Goal: Information Seeking & Learning: Find specific fact

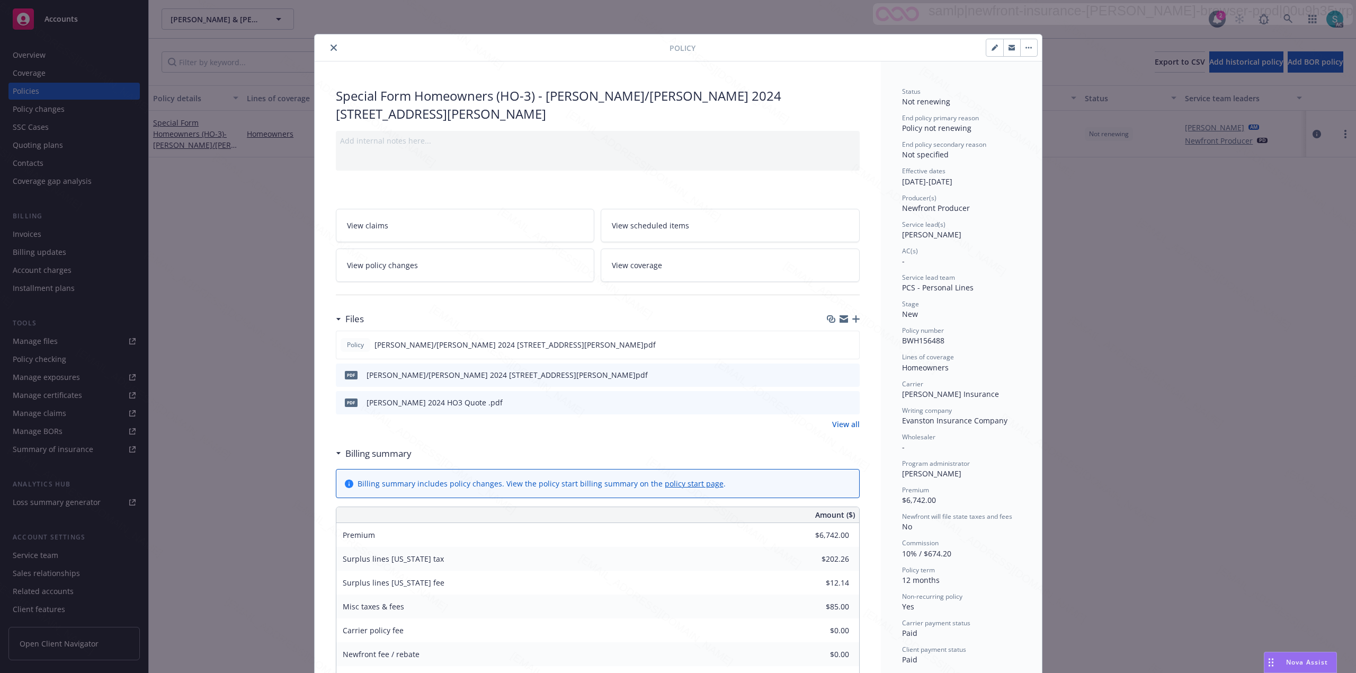
click at [327, 49] on button "close" at bounding box center [333, 47] width 13 height 13
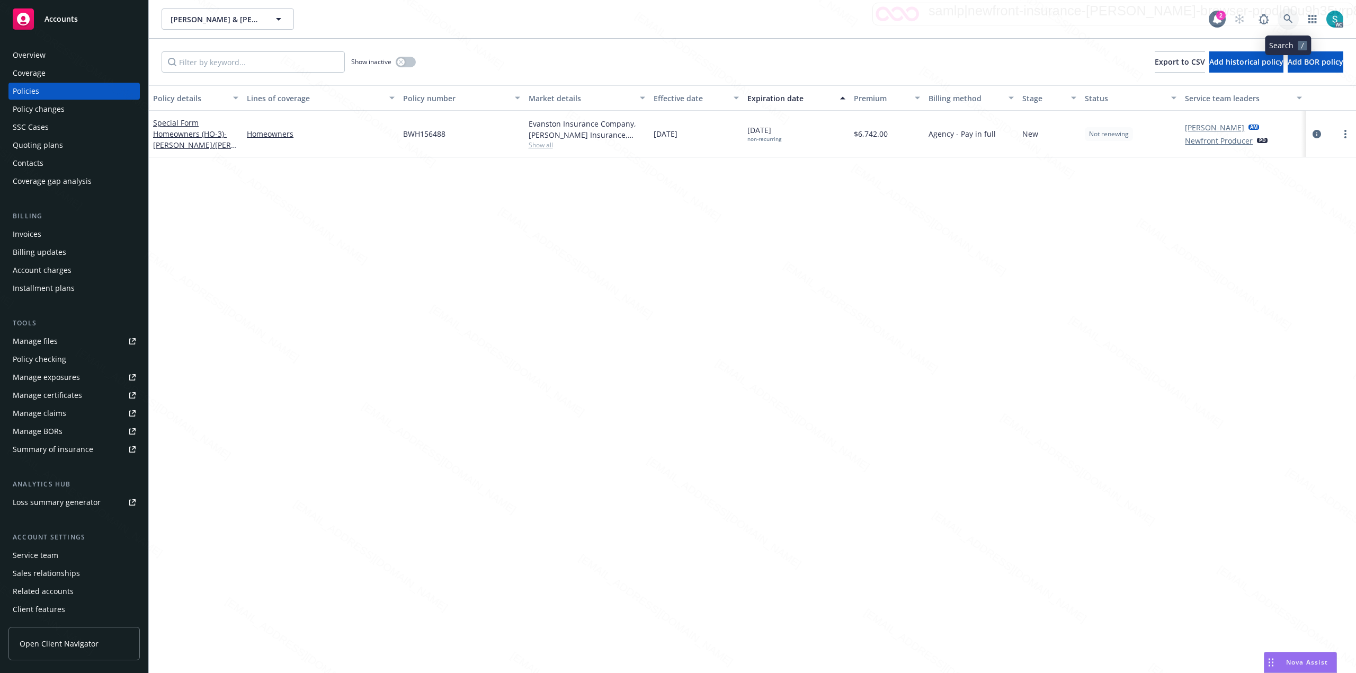
click at [1290, 19] on icon at bounding box center [1288, 19] width 10 height 10
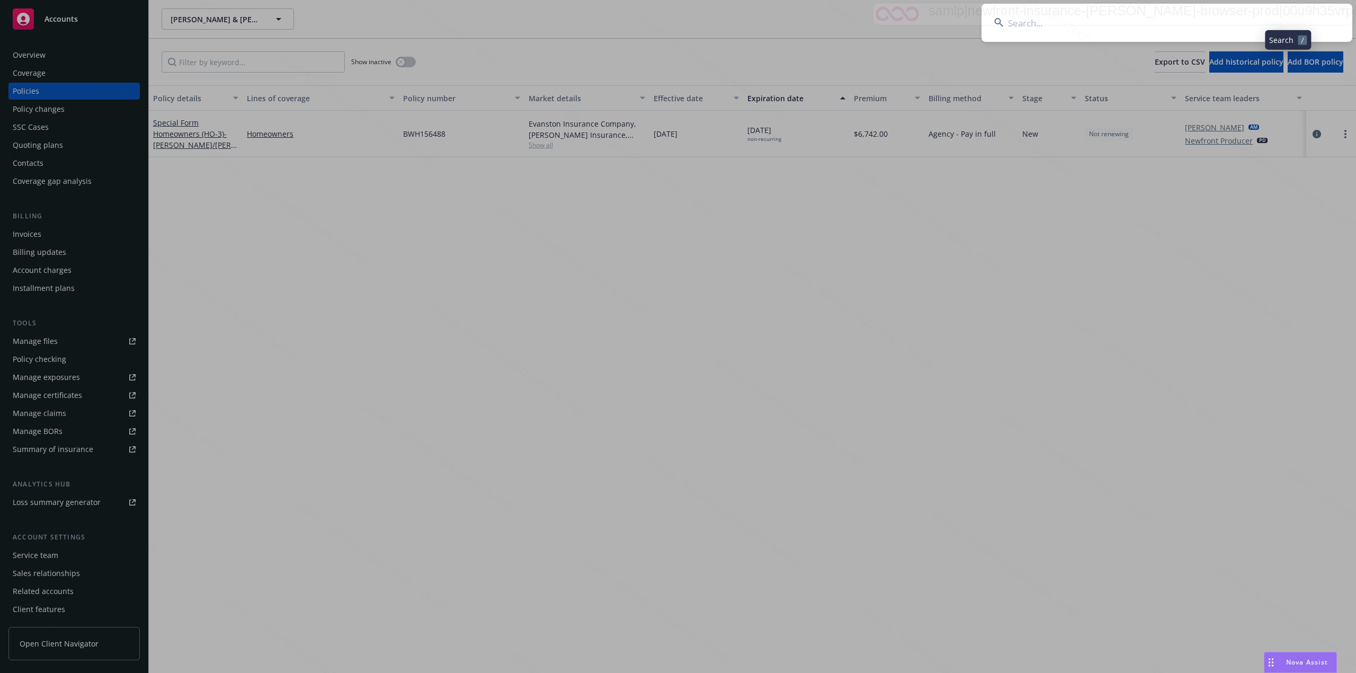
click at [1123, 21] on input at bounding box center [1166, 23] width 371 height 38
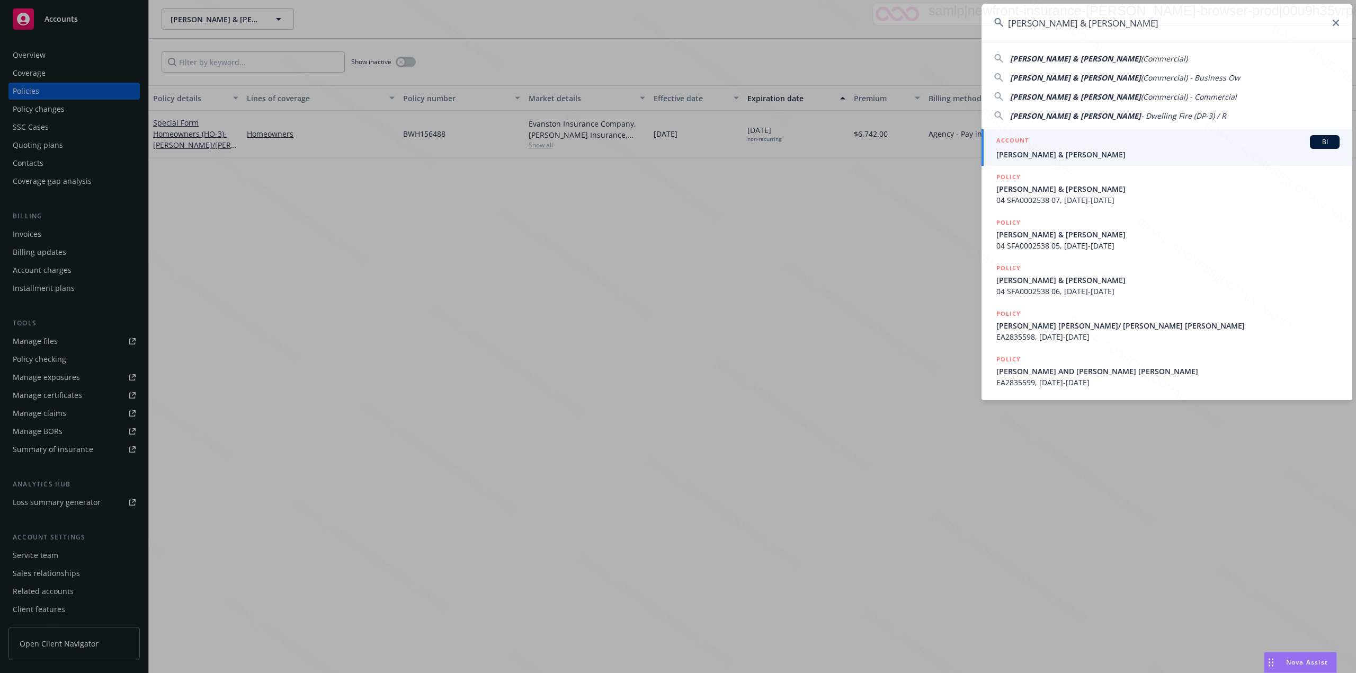
type input "[PERSON_NAME] & [PERSON_NAME]"
click at [1055, 153] on span "[PERSON_NAME] & [PERSON_NAME]" at bounding box center [1167, 154] width 343 height 11
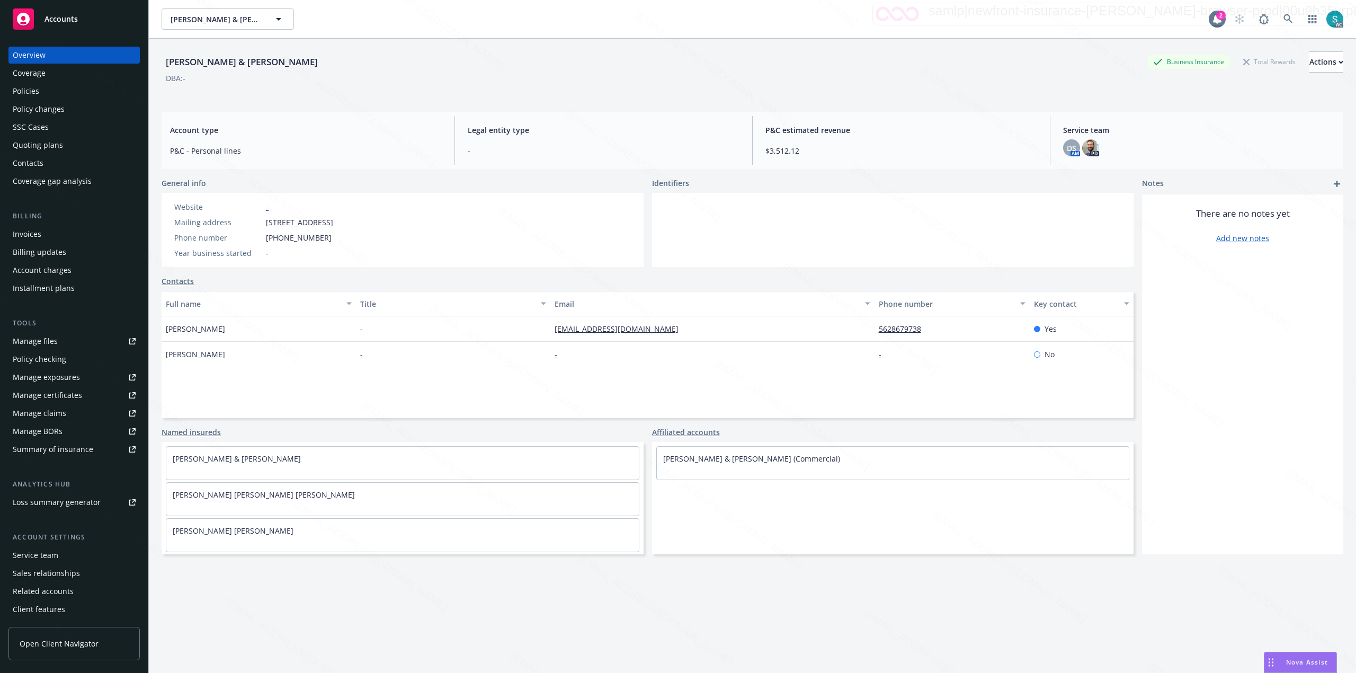
click at [47, 94] on div "Policies" at bounding box center [74, 91] width 123 height 17
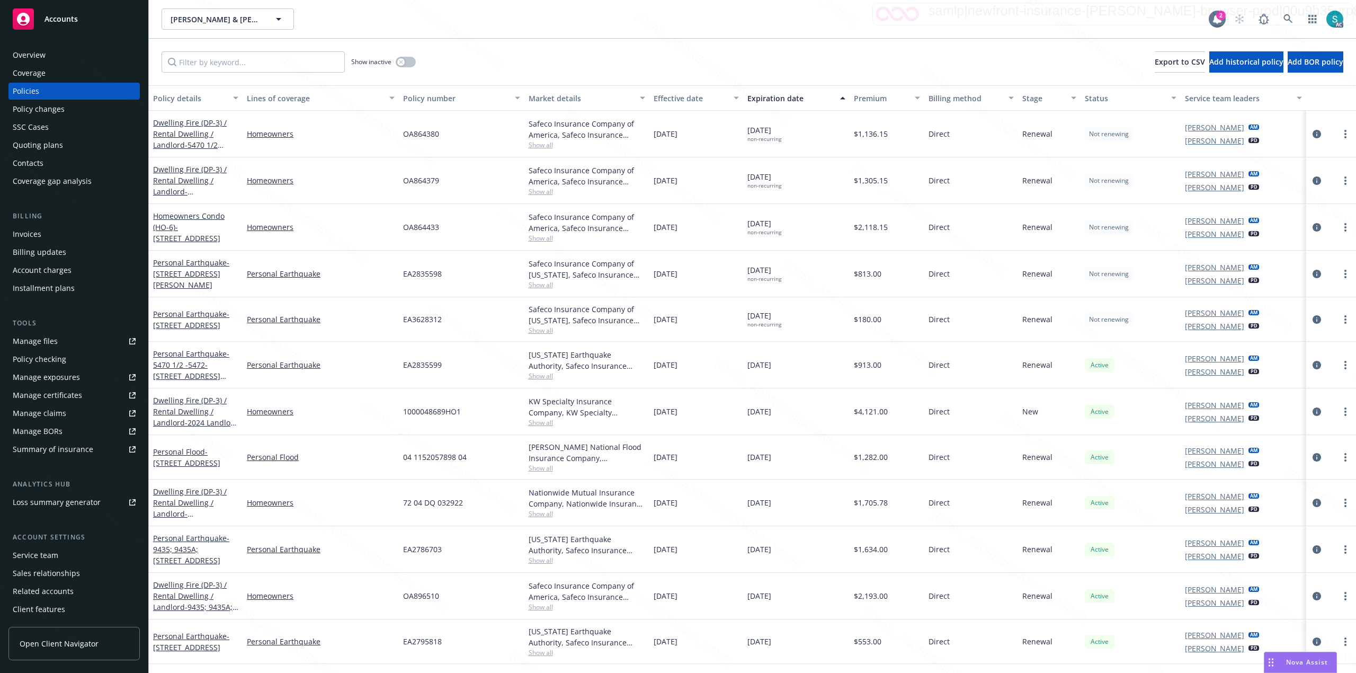
click at [426, 183] on span "OA864379" at bounding box center [421, 180] width 36 height 11
copy span "OA864379"
click at [419, 281] on div "EA2835598" at bounding box center [461, 273] width 125 height 47
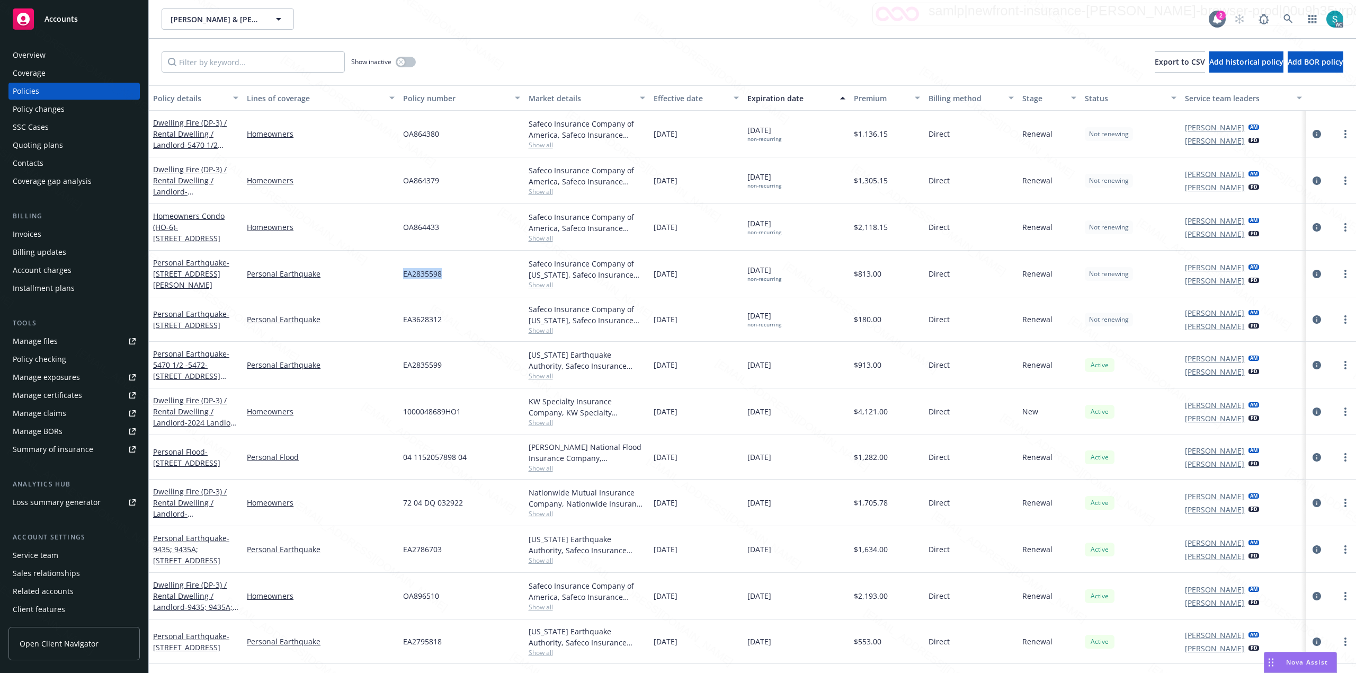
copy span "EA2835598"
click at [1293, 17] on link at bounding box center [1287, 18] width 21 height 21
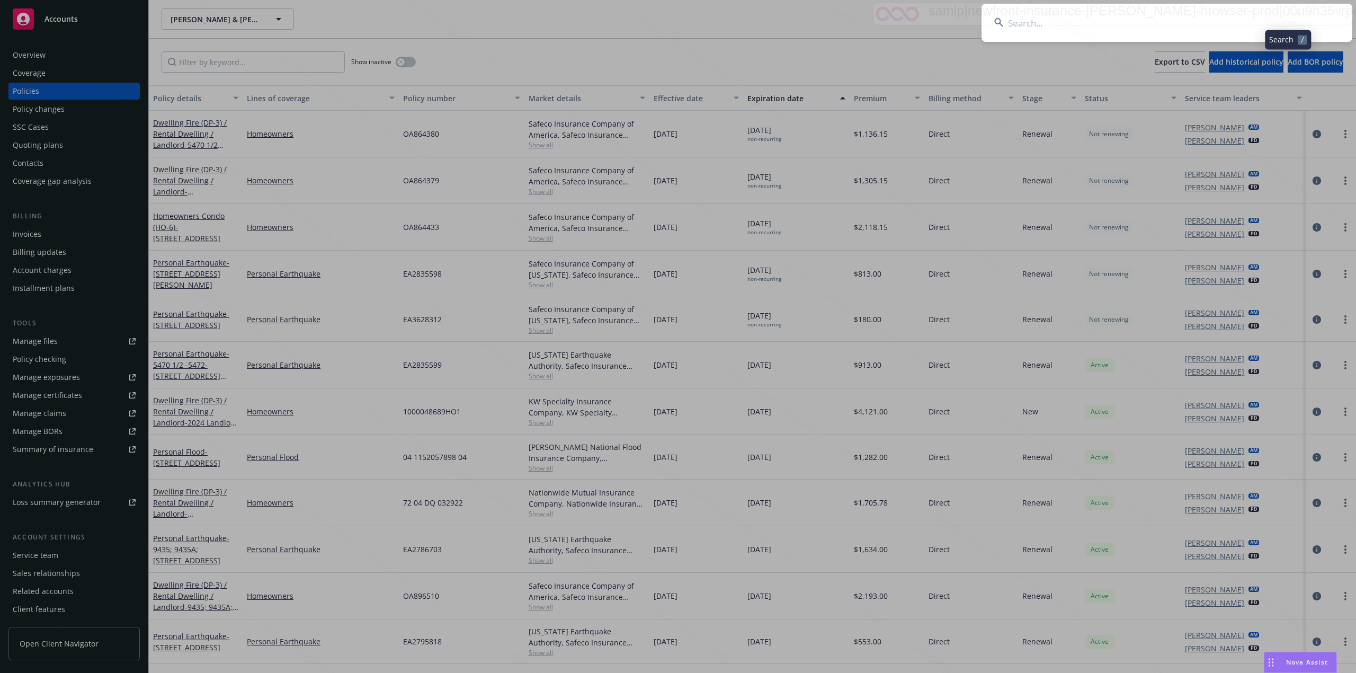
click at [1153, 22] on input at bounding box center [1166, 23] width 371 height 38
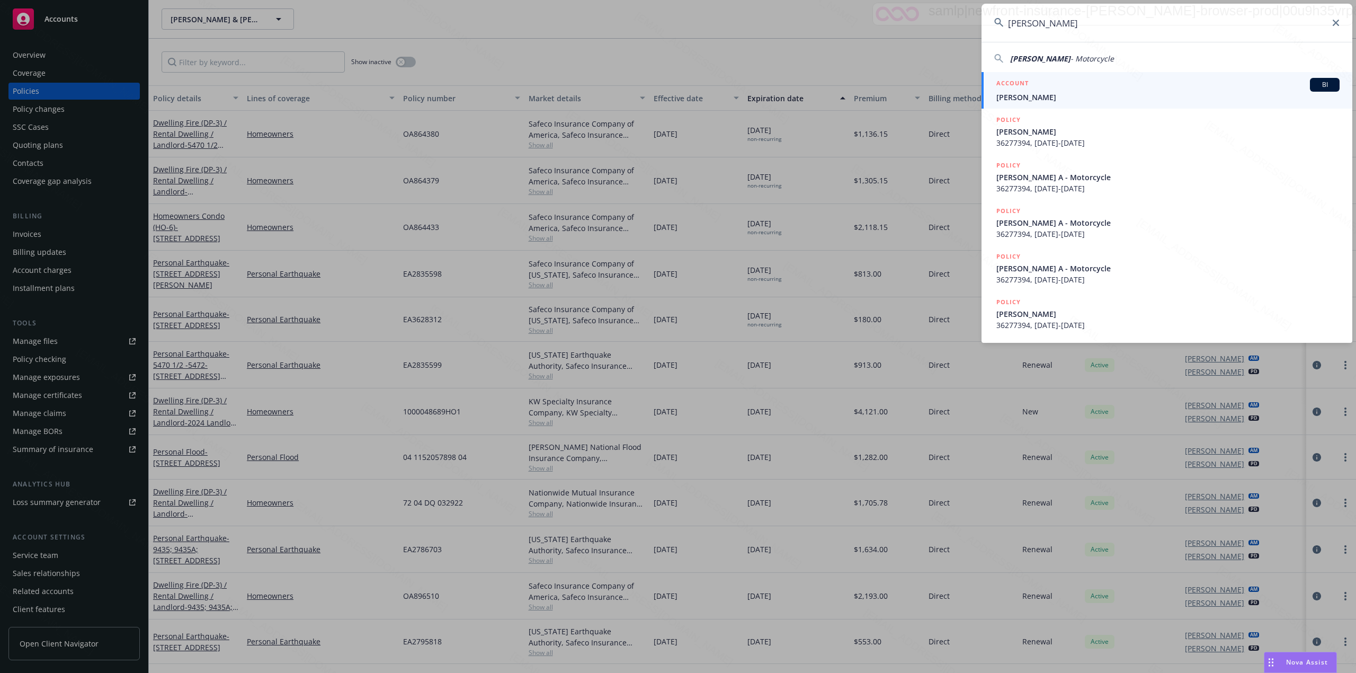
type input "[PERSON_NAME]"
click at [1026, 93] on span "[PERSON_NAME]" at bounding box center [1167, 97] width 343 height 11
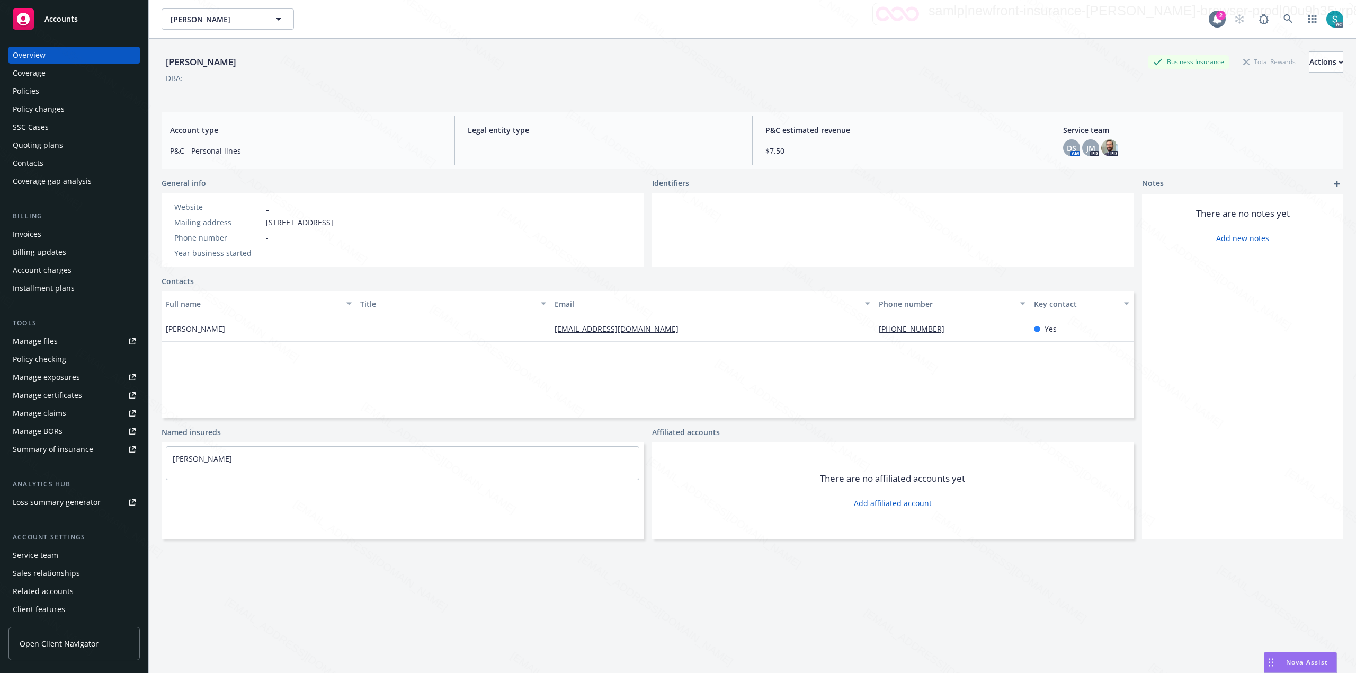
click at [50, 89] on div "Policies" at bounding box center [74, 91] width 123 height 17
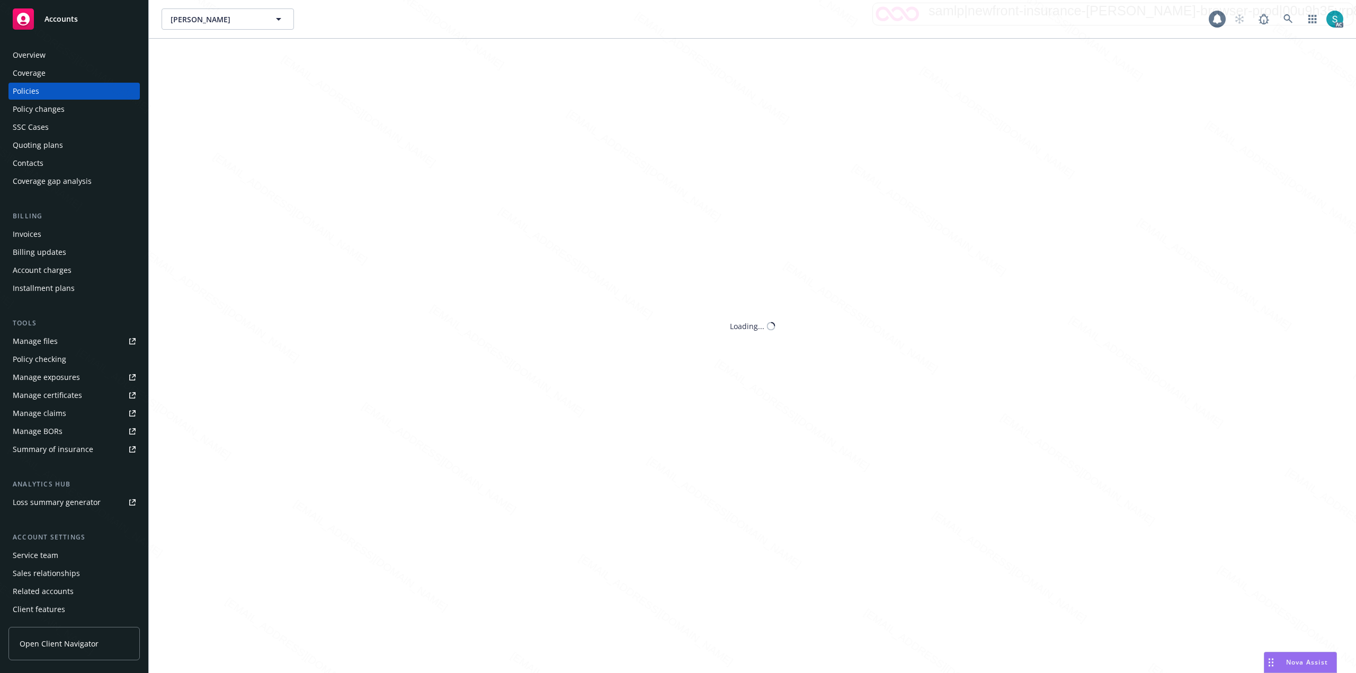
click at [50, 89] on div "Policies" at bounding box center [74, 91] width 123 height 17
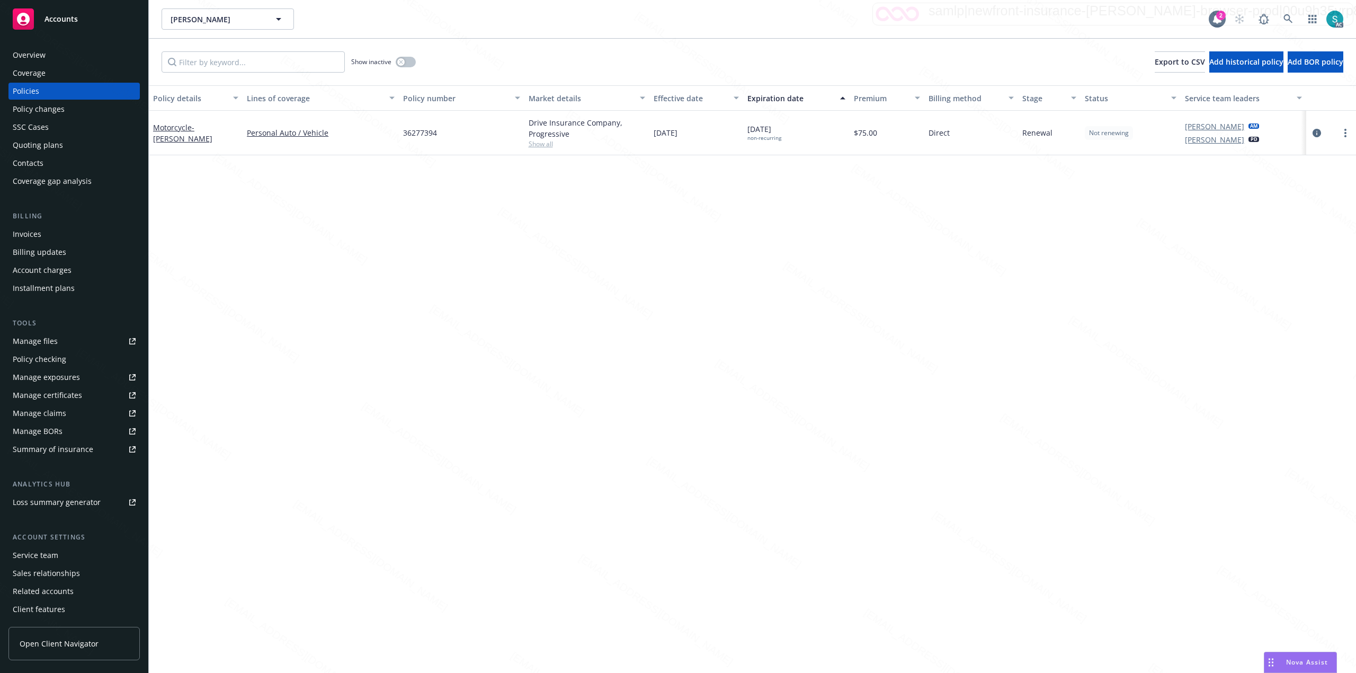
click at [423, 130] on span "36277394" at bounding box center [420, 132] width 34 height 11
click at [414, 132] on span "36277394" at bounding box center [420, 132] width 34 height 11
click at [416, 138] on span "36277394" at bounding box center [420, 132] width 34 height 11
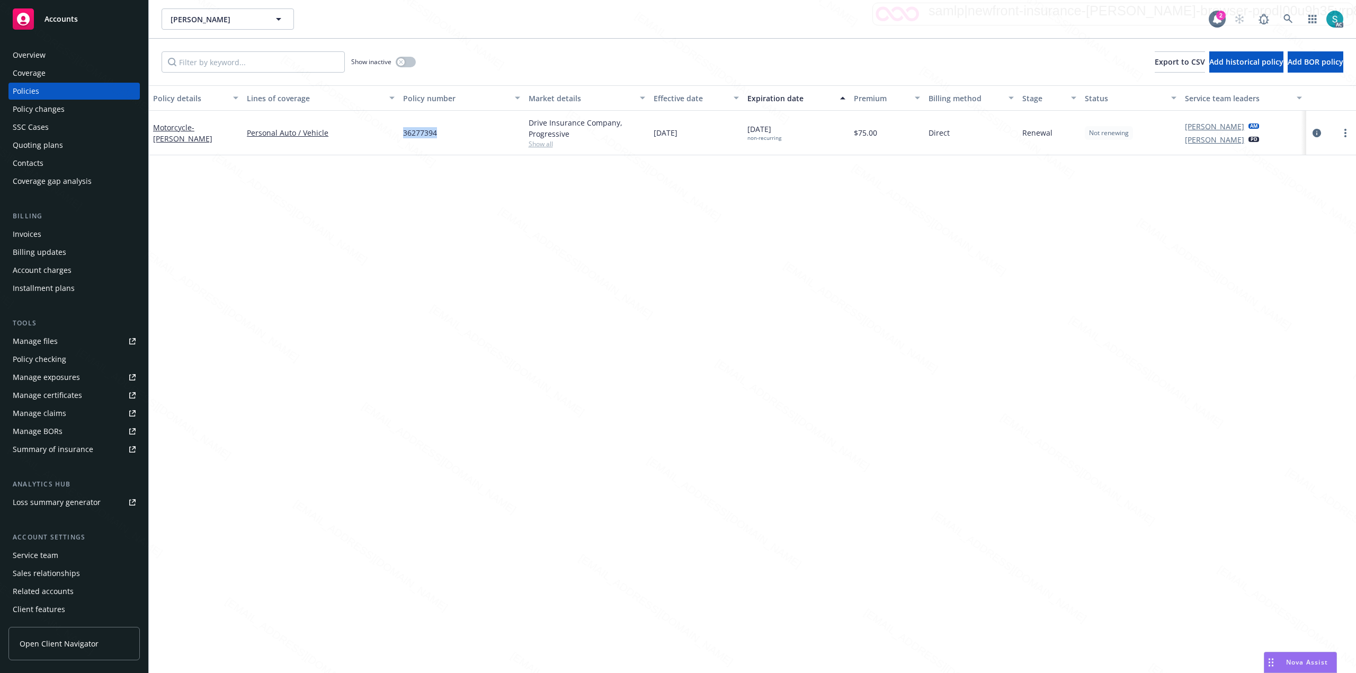
click at [416, 138] on span "36277394" at bounding box center [420, 132] width 34 height 11
click at [192, 132] on div "Motorcycle - [PERSON_NAME]" at bounding box center [195, 133] width 85 height 22
click at [171, 128] on link "Motorcycle - [PERSON_NAME]" at bounding box center [182, 132] width 59 height 21
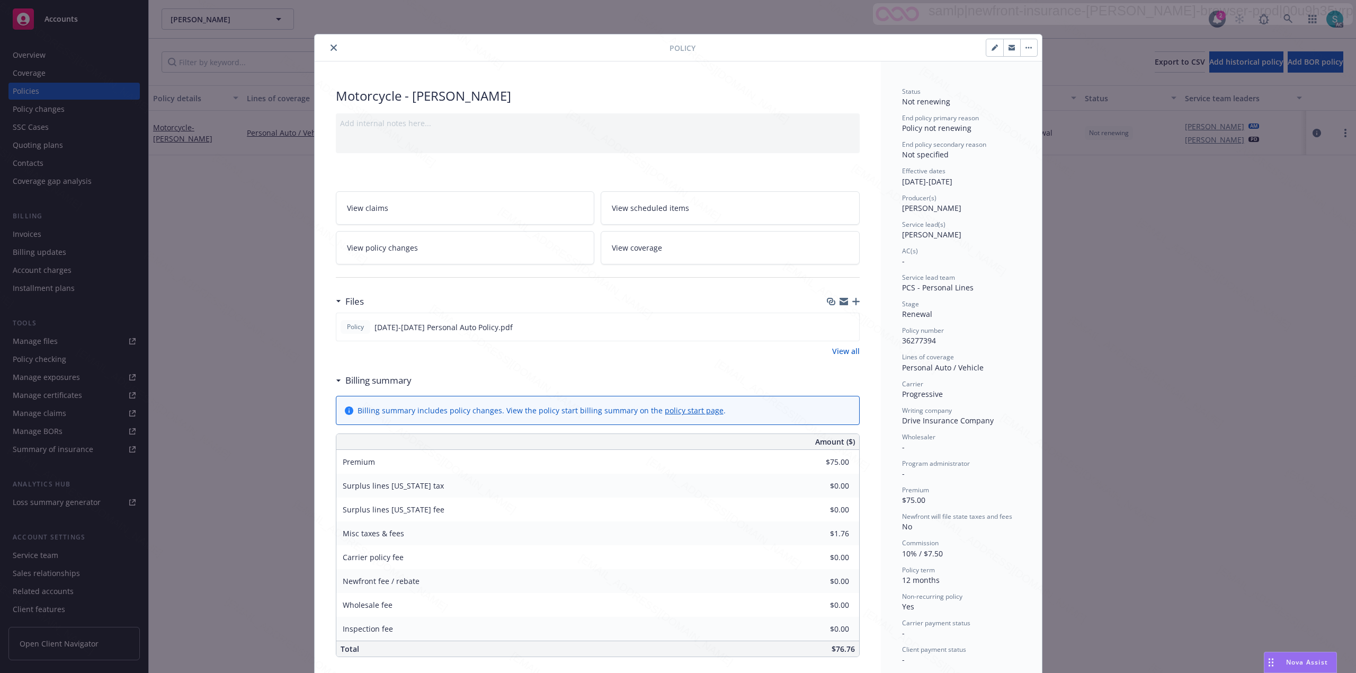
click at [373, 96] on div "Motorcycle - [PERSON_NAME]" at bounding box center [598, 96] width 524 height 18
copy div "Motorcycle"
click at [911, 336] on span "36277394" at bounding box center [919, 340] width 34 height 10
click at [911, 337] on span "36277394" at bounding box center [919, 340] width 34 height 10
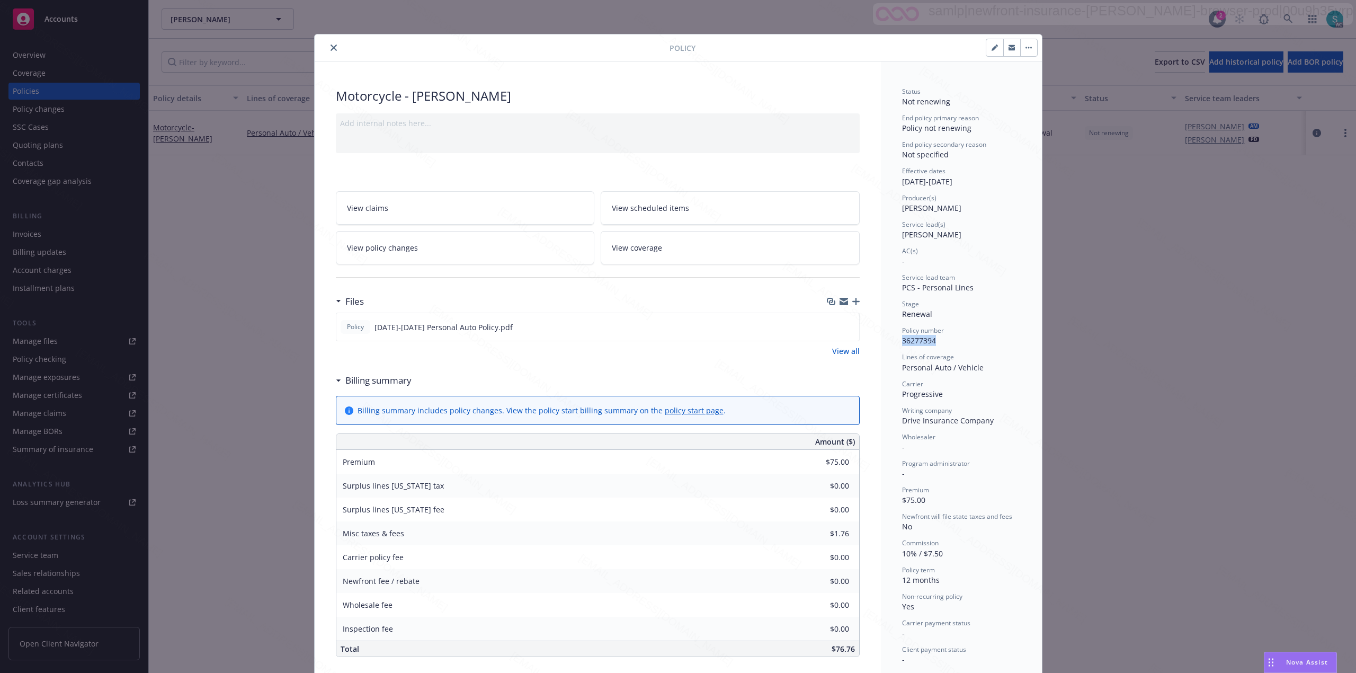
copy span "36277394"
click at [330, 45] on icon "close" at bounding box center [333, 47] width 6 height 6
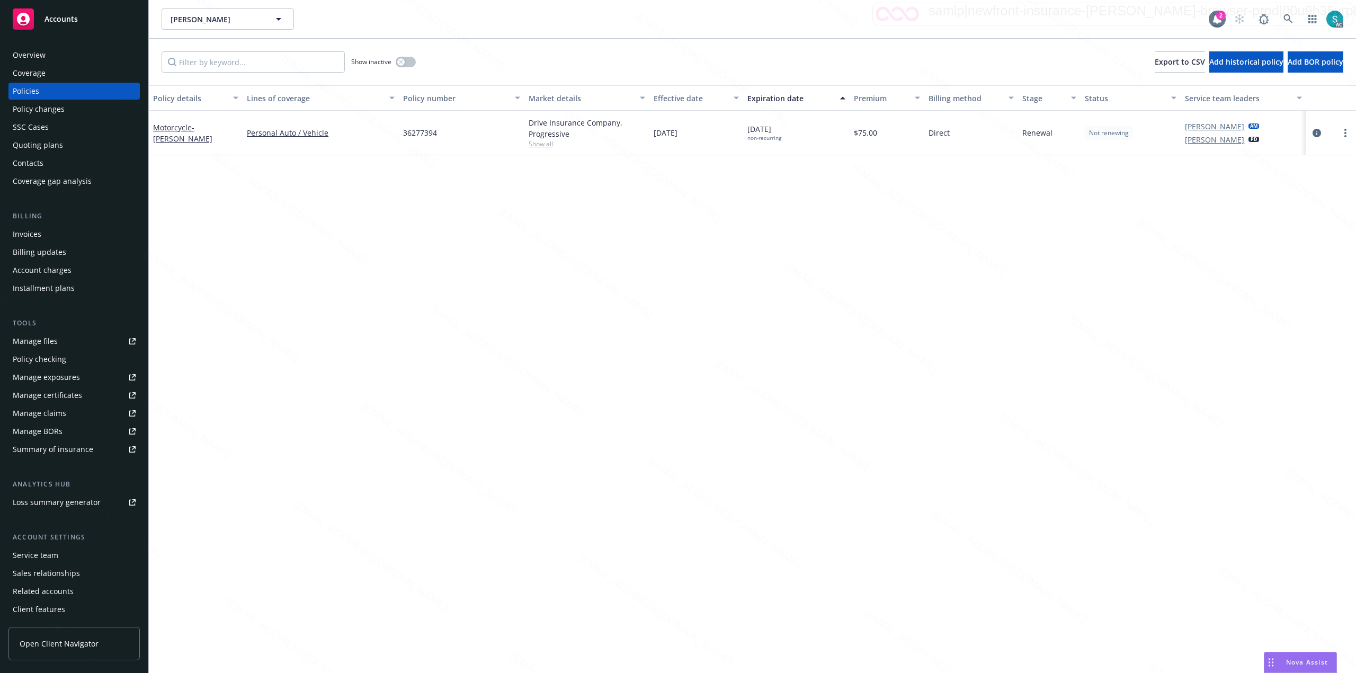
click at [50, 53] on div "Overview" at bounding box center [74, 55] width 123 height 17
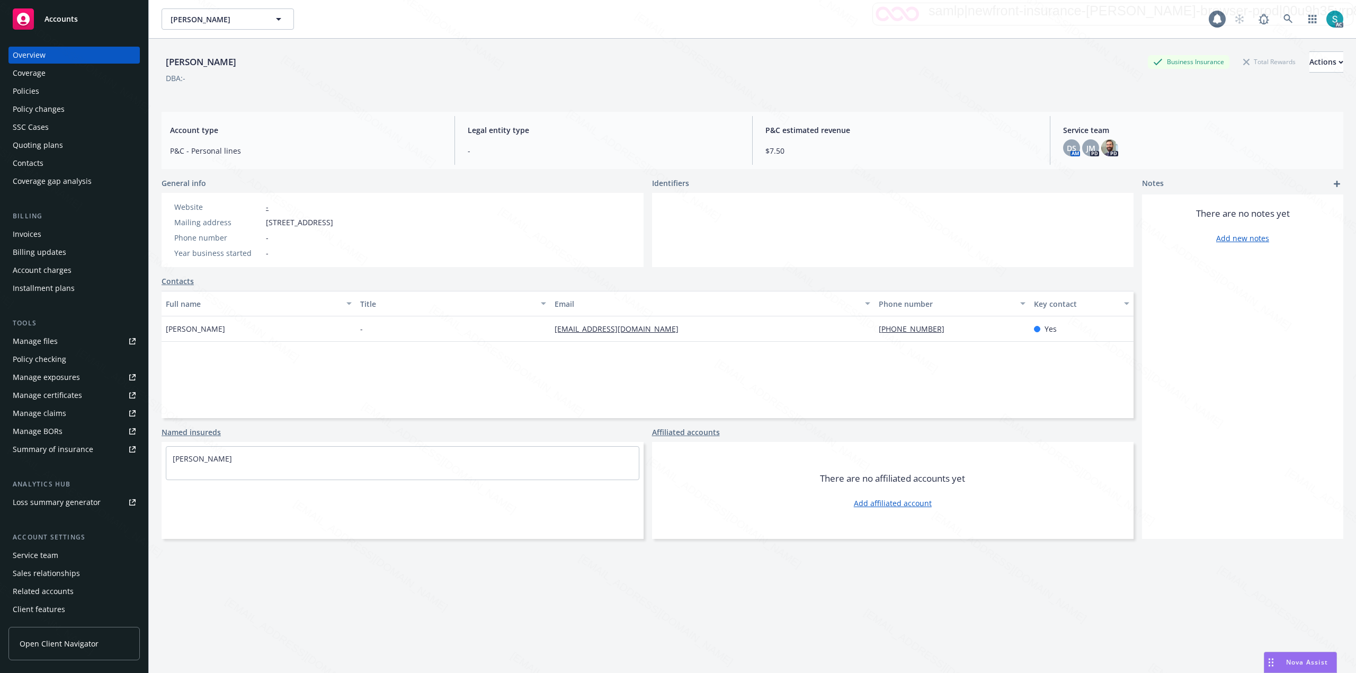
click at [172, 60] on div "[PERSON_NAME]" at bounding box center [201, 62] width 79 height 14
copy div "[PERSON_NAME]"
click at [1283, 20] on icon at bounding box center [1287, 18] width 9 height 9
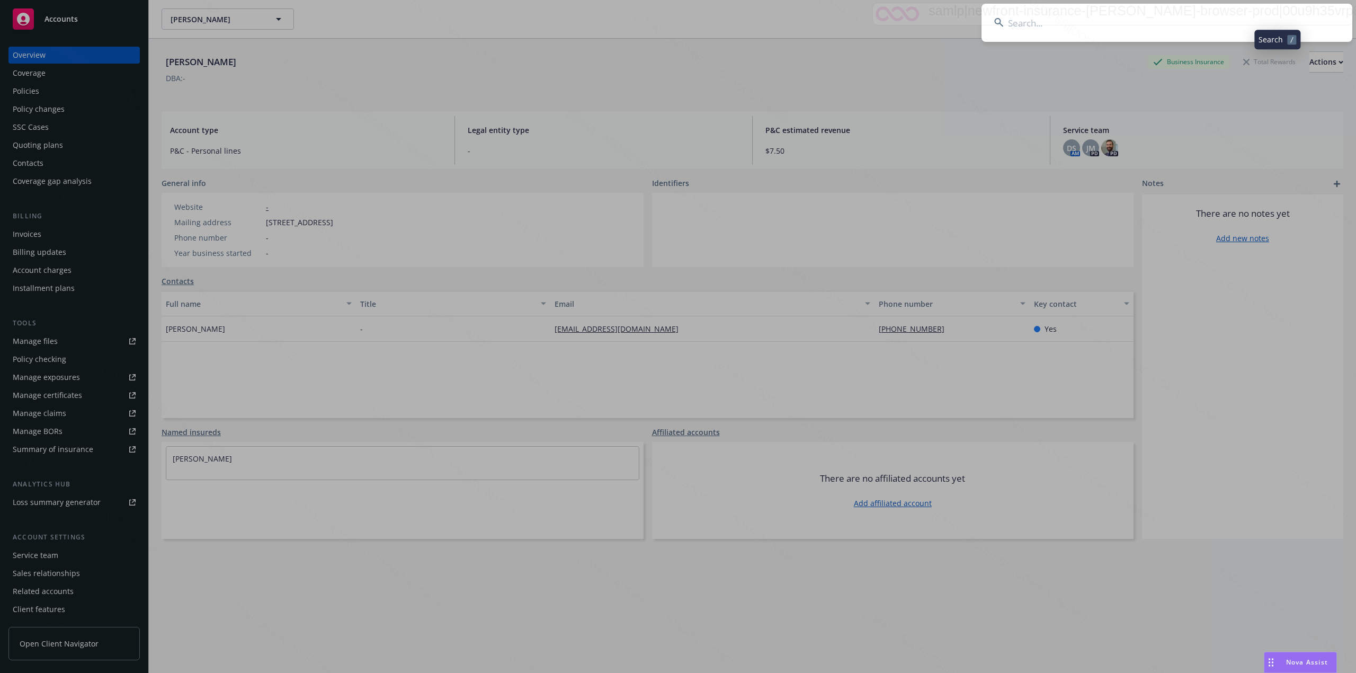
click at [1124, 19] on input at bounding box center [1166, 23] width 371 height 38
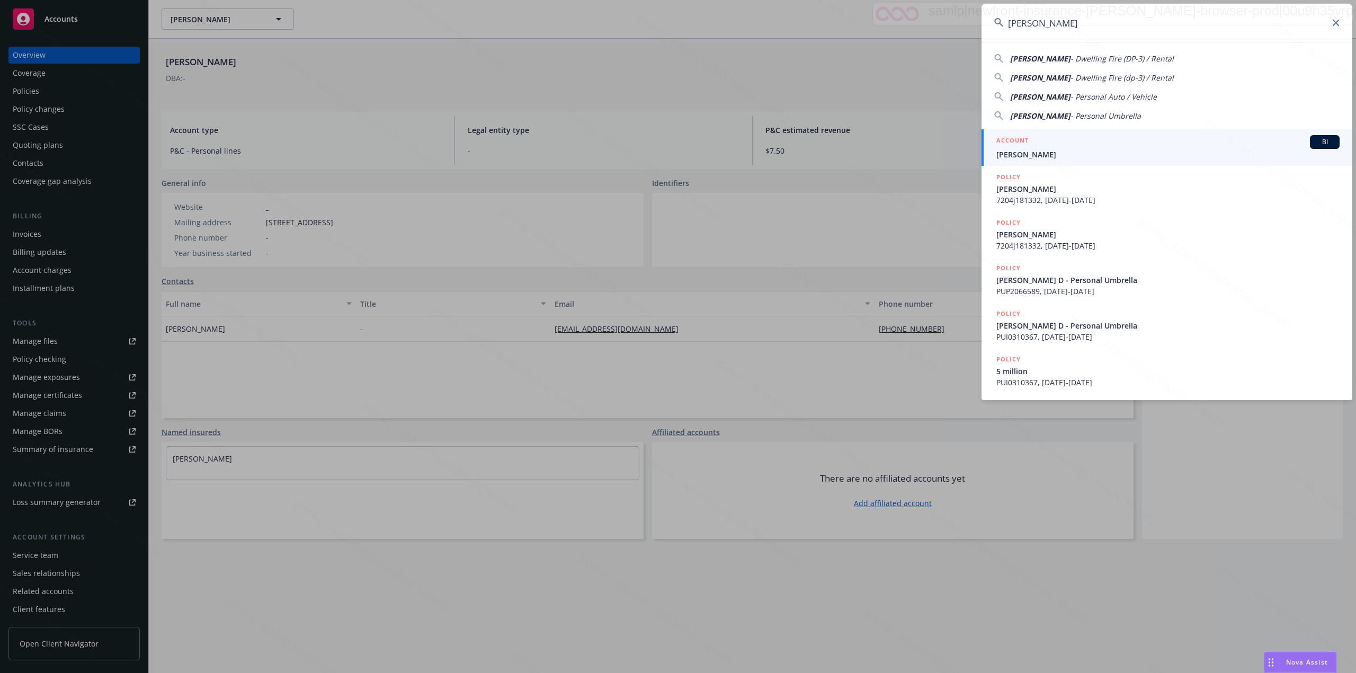
type input "[PERSON_NAME]"
click at [1036, 147] on div "ACCOUNT BI" at bounding box center [1167, 142] width 343 height 14
